Goal: Task Accomplishment & Management: Complete application form

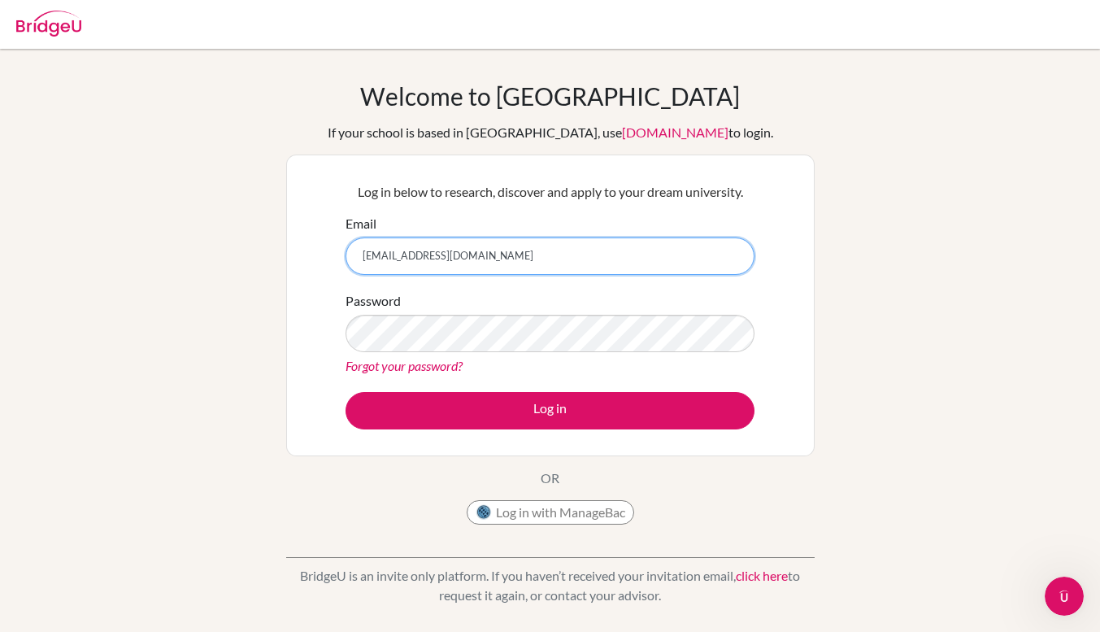
type input "[EMAIL_ADDRESS][DOMAIN_NAME]"
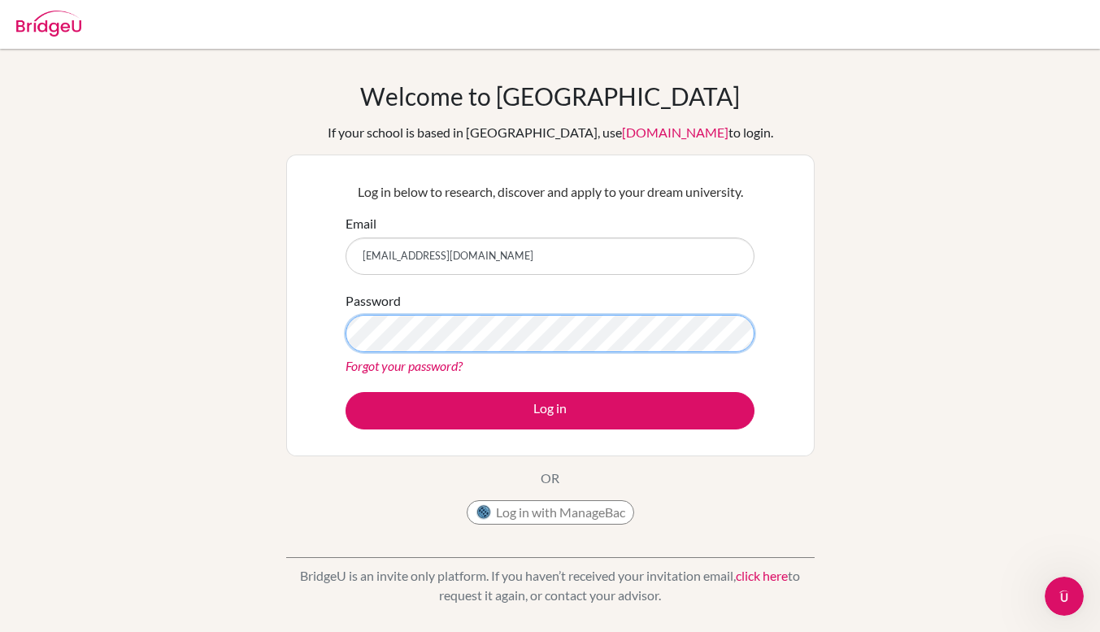
click at [345, 392] on button "Log in" at bounding box center [549, 410] width 409 height 37
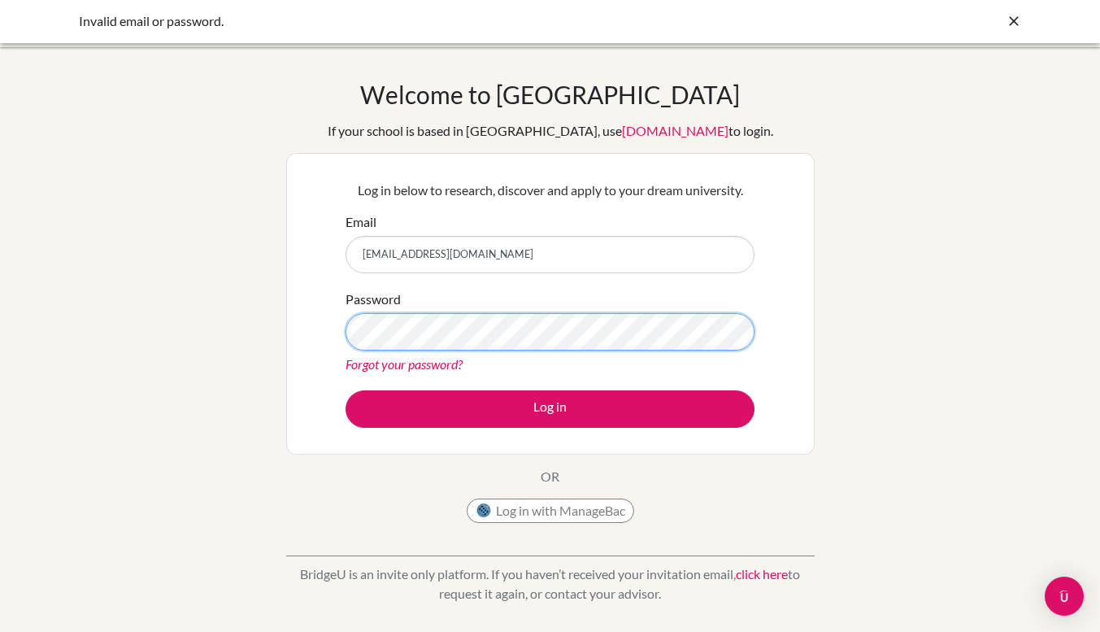
scroll to position [12, 0]
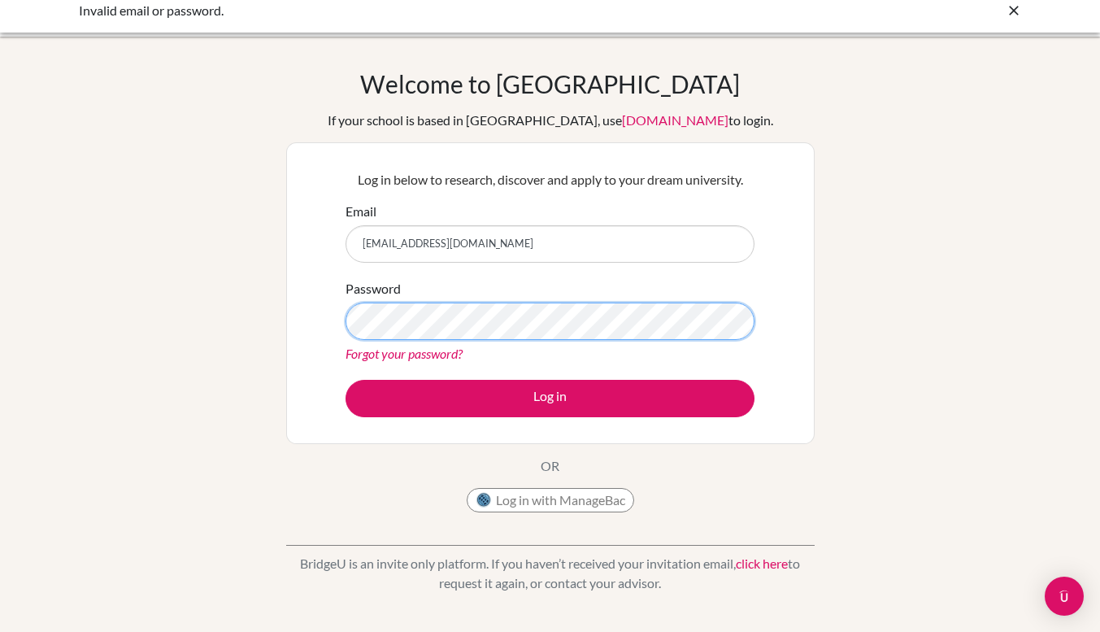
click at [345, 380] on button "Log in" at bounding box center [549, 398] width 409 height 37
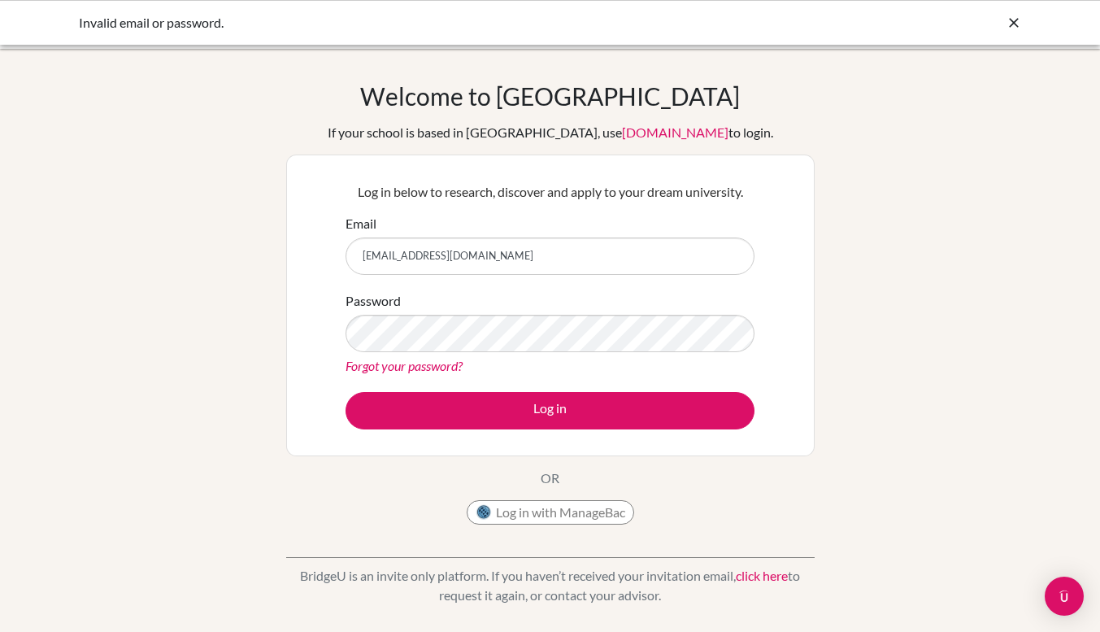
click at [1015, 28] on icon at bounding box center [1014, 23] width 16 height 16
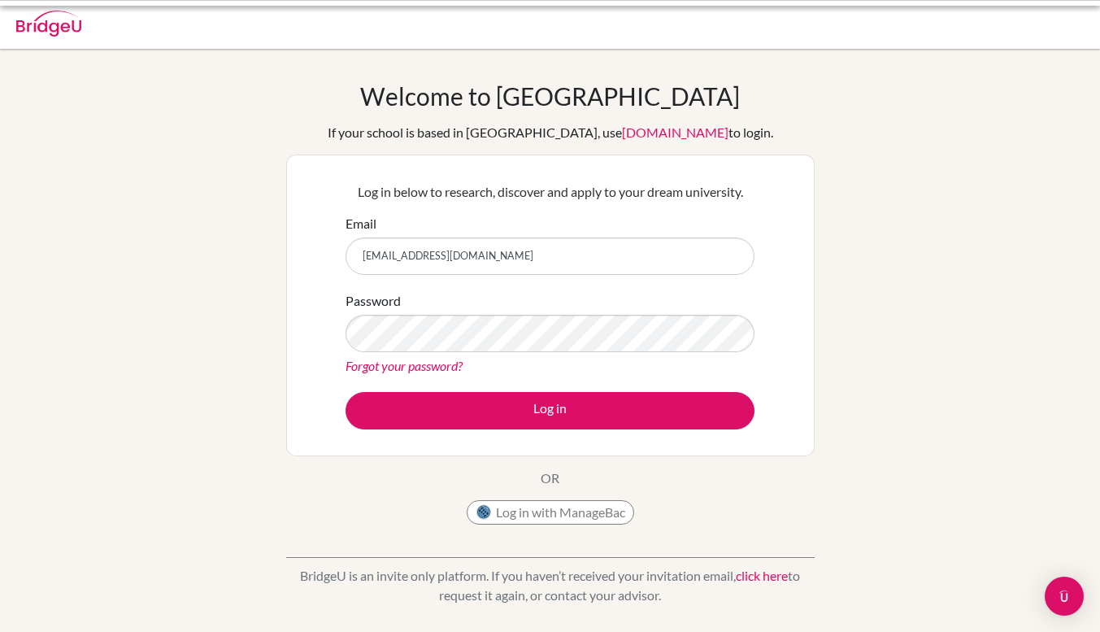
scroll to position [12, 0]
